Goal: Task Accomplishment & Management: Use online tool/utility

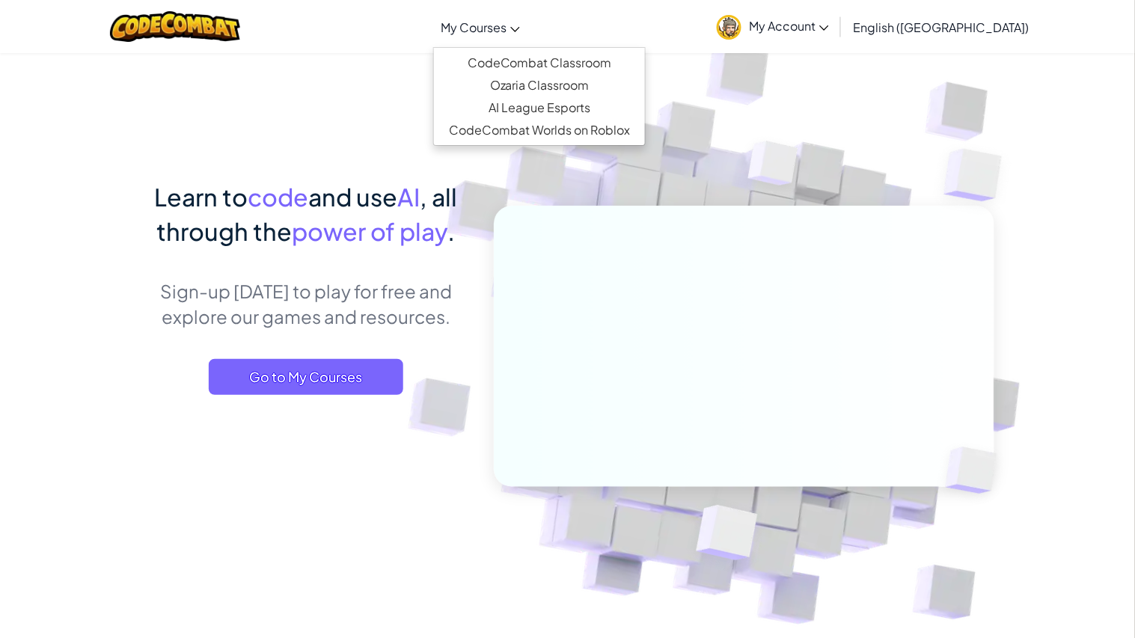
click at [507, 30] on span "My Courses" at bounding box center [474, 27] width 66 height 16
click at [560, 55] on link "CodeCombat Classroom" at bounding box center [539, 63] width 211 height 22
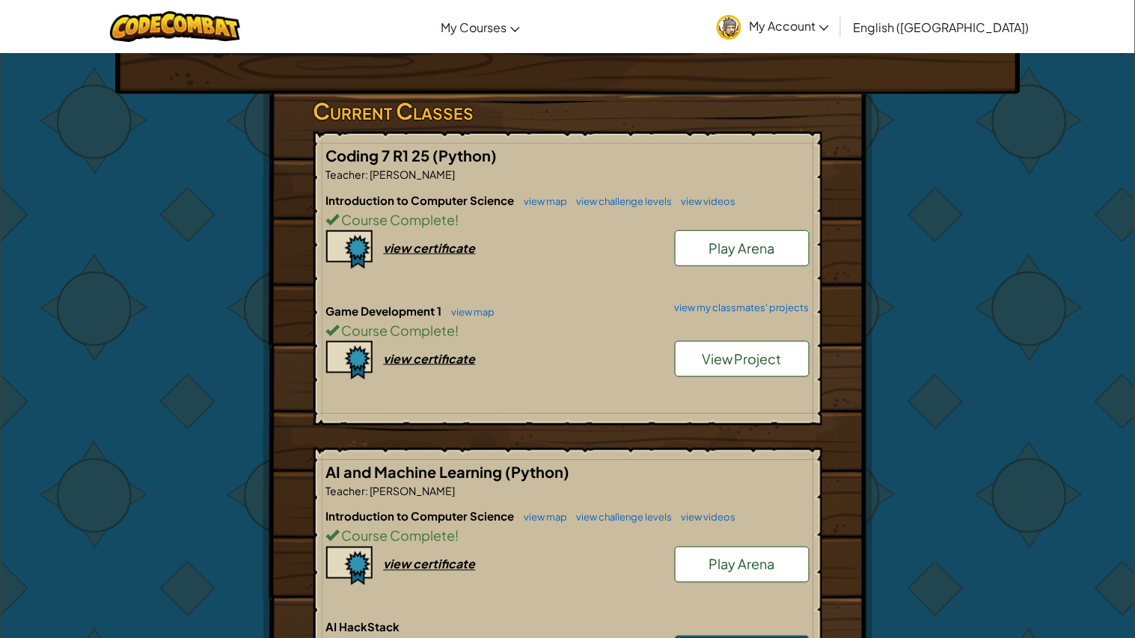
scroll to position [191, 0]
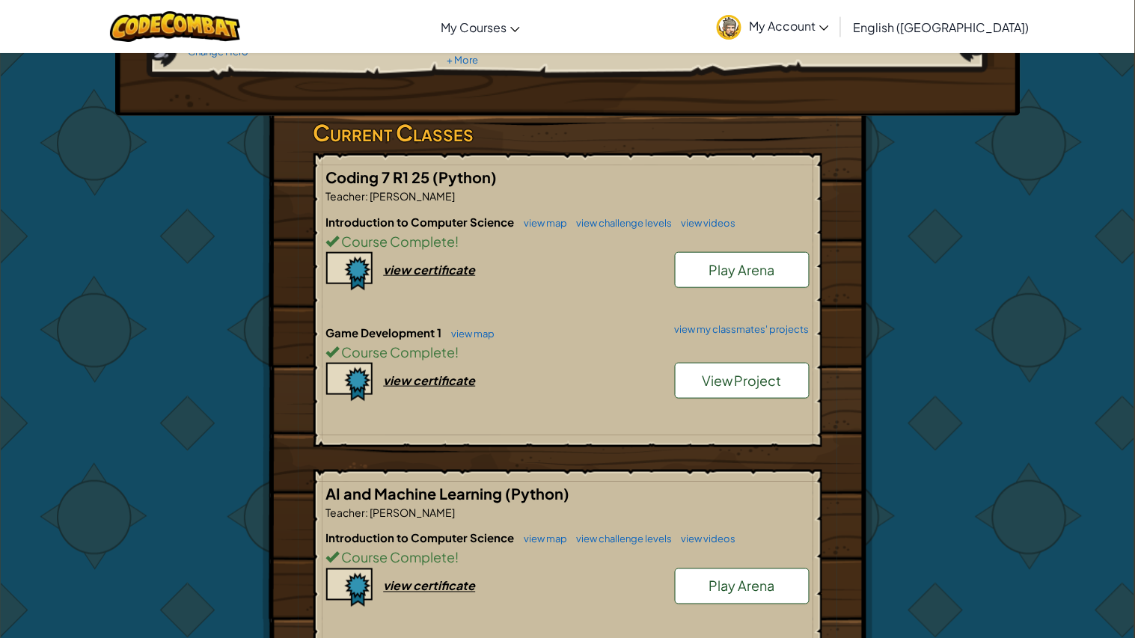
click at [724, 386] on span "View Project" at bounding box center [742, 380] width 80 height 17
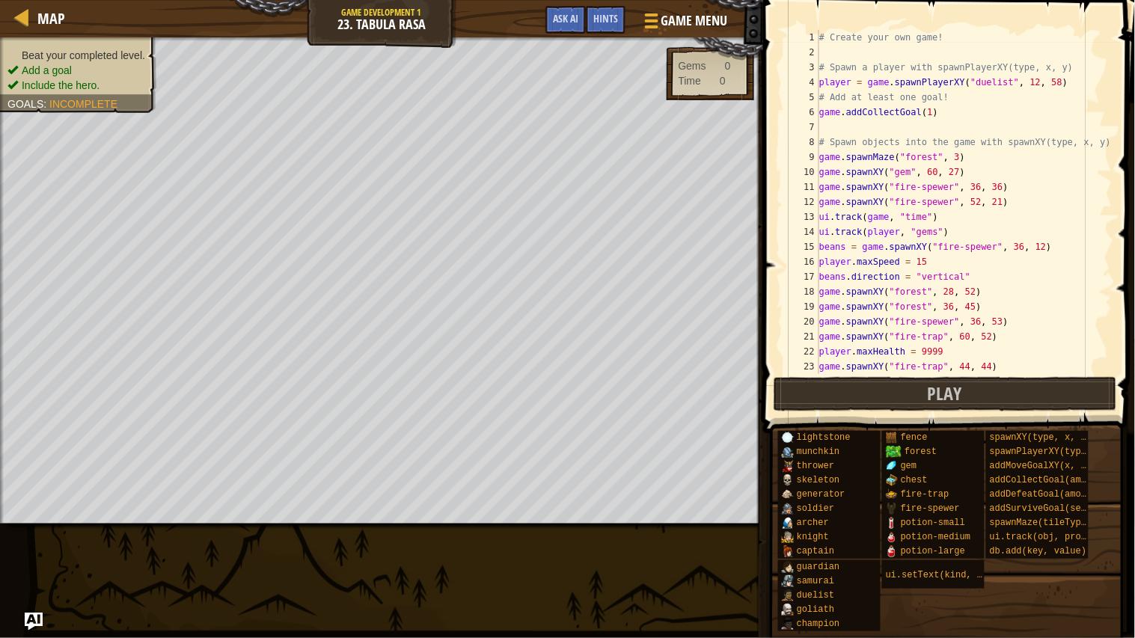
click at [1093, 141] on div "# Create your own game! # Spawn a player with spawnPlayerXY(type, x, y) player …" at bounding box center [964, 217] width 296 height 374
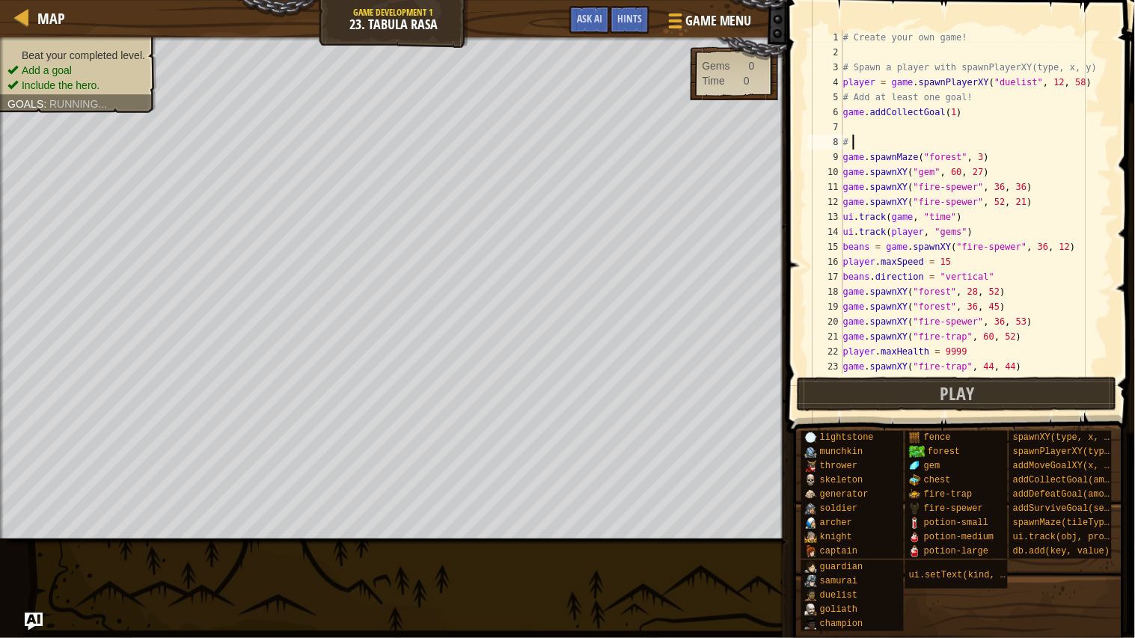
type textarea "#"
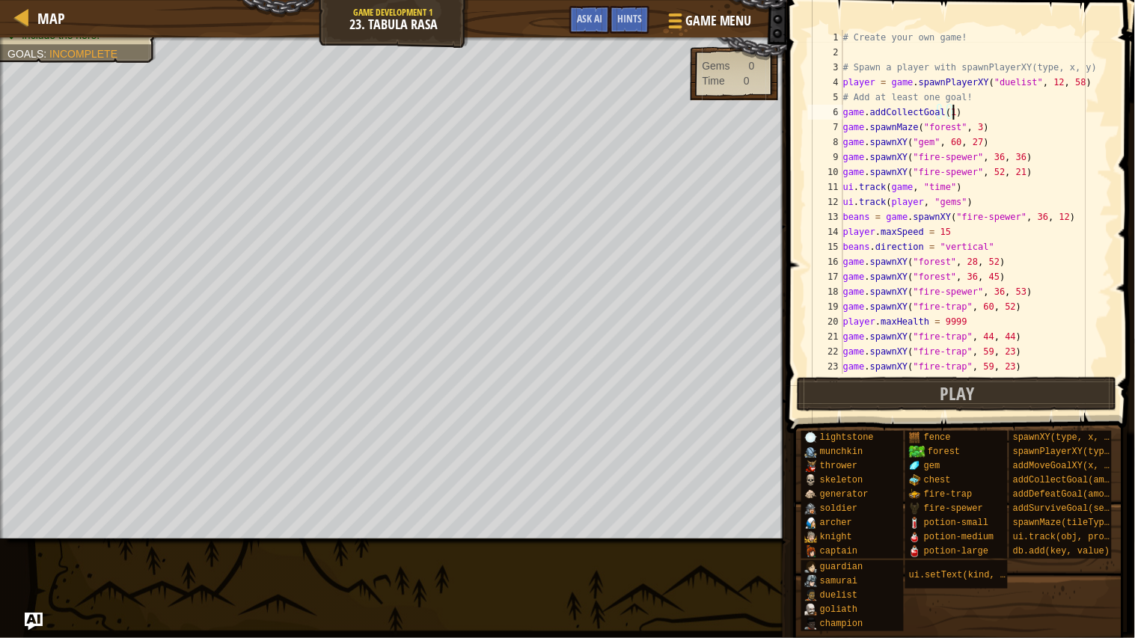
click at [1074, 63] on div "# Create your own game! # Spawn a player with spawnPlayerXY(type, x, y) player …" at bounding box center [976, 217] width 272 height 374
type textarea "#"
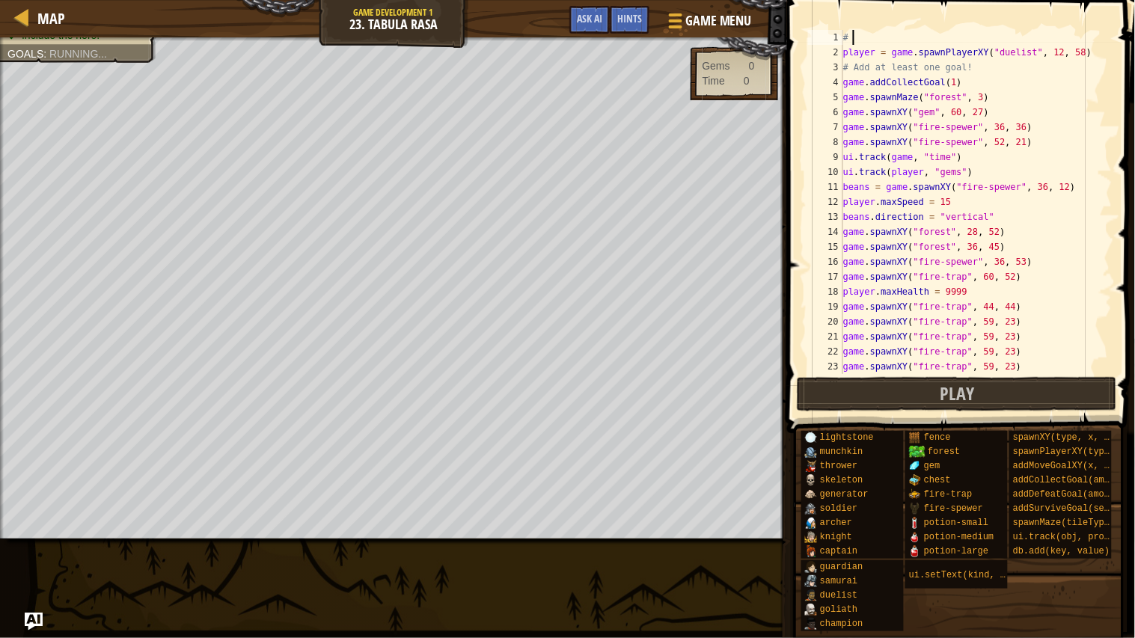
type textarea "#"
click at [845, 52] on div "player = game . spawnPlayerXY ( "duelist" , 12 , 58 ) # Add at least one goal! …" at bounding box center [976, 217] width 272 height 374
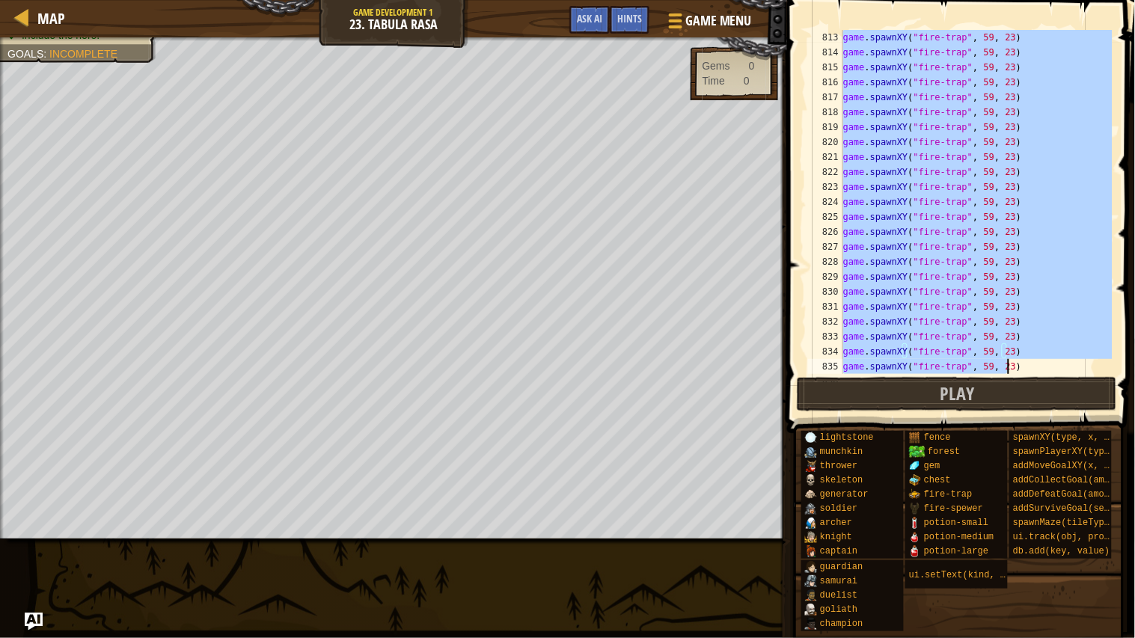
scroll to position [12213, 0]
drag, startPoint x: 845, startPoint y: 52, endPoint x: 1016, endPoint y: 375, distance: 365.2
click at [1016, 375] on div "player = game.spawnPlayerXY("duelist", 12, 58) 817 818 819 820 821 822 823 824 …" at bounding box center [959, 245] width 352 height 477
click at [1042, 311] on div "game . spawnXY ( "fire-trap" , 59 , 23 ) game . spawnXY ( "fire-trap" , 59 , 23…" at bounding box center [976, 202] width 272 height 344
type textarea "game.spawnXY("fire-trap", 59, 23)"
